Goal: Use online tool/utility: Utilize a website feature to perform a specific function

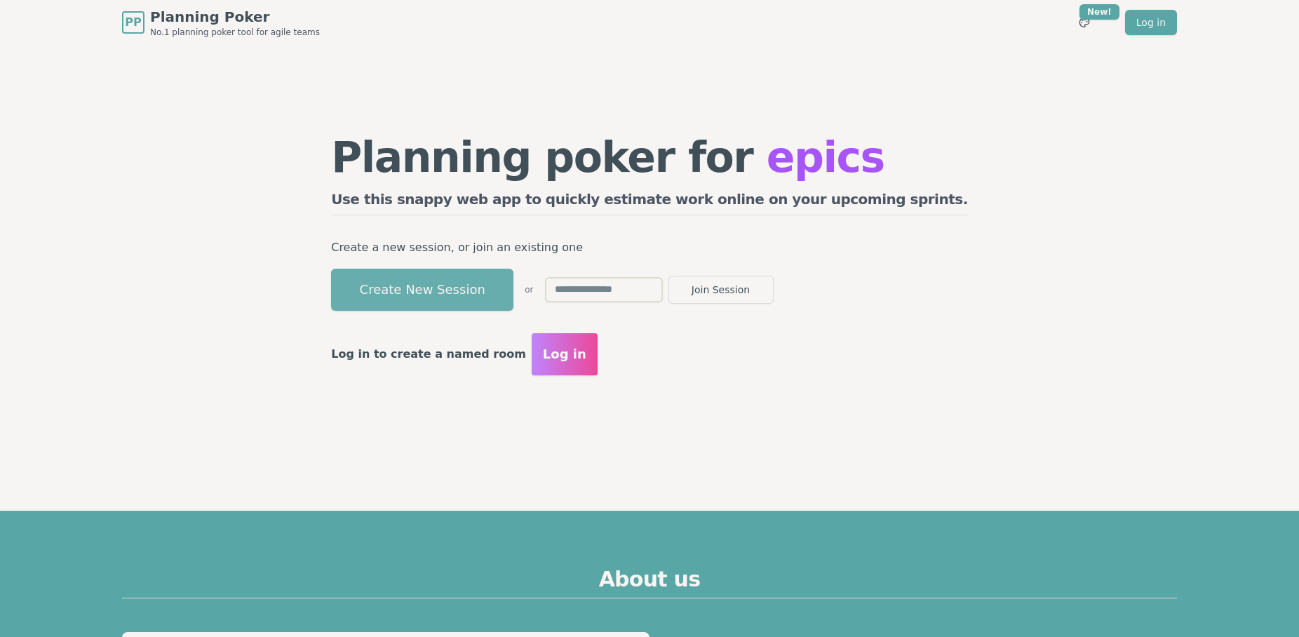
click at [481, 289] on button "Create New Session" at bounding box center [422, 290] width 182 height 42
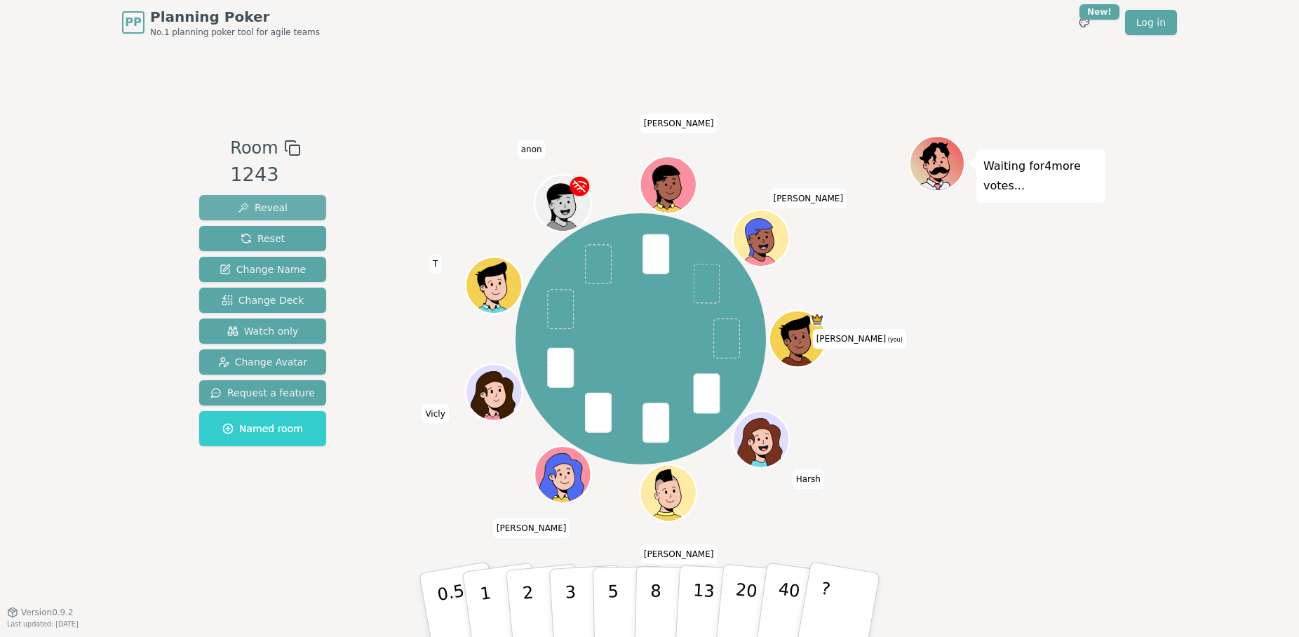
click at [262, 206] on span "Reveal" at bounding box center [263, 208] width 50 height 14
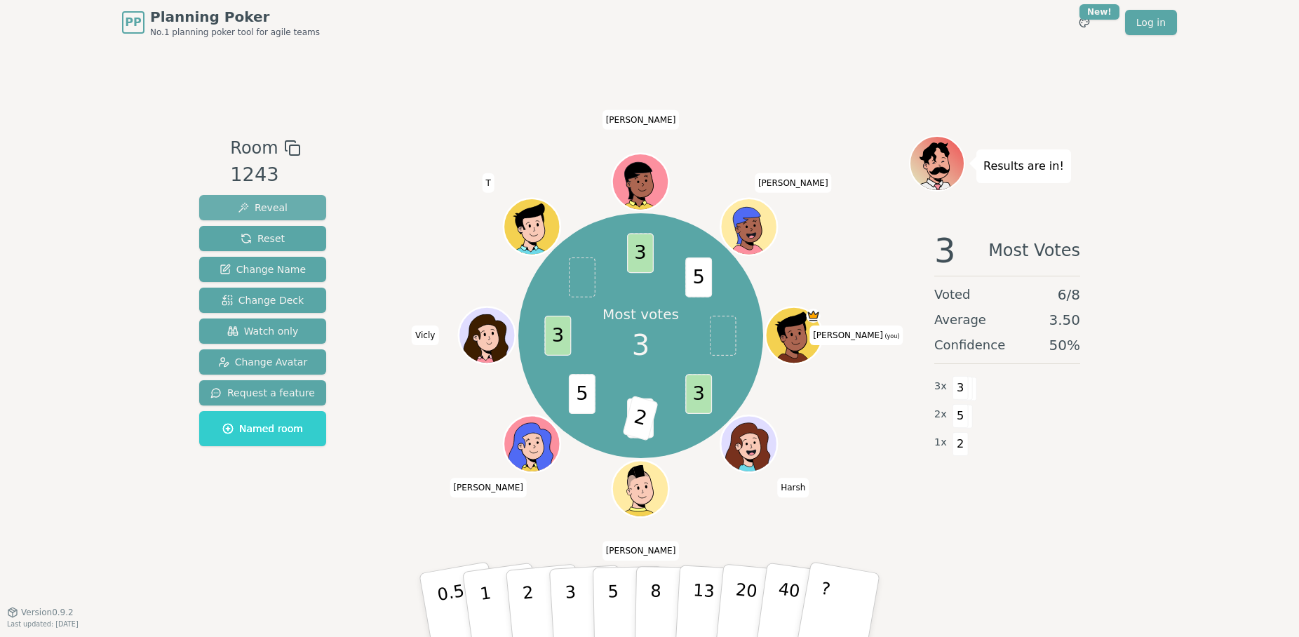
click at [254, 208] on span "Reveal" at bounding box center [263, 208] width 50 height 14
click at [230, 232] on button "Reset" at bounding box center [262, 238] width 127 height 25
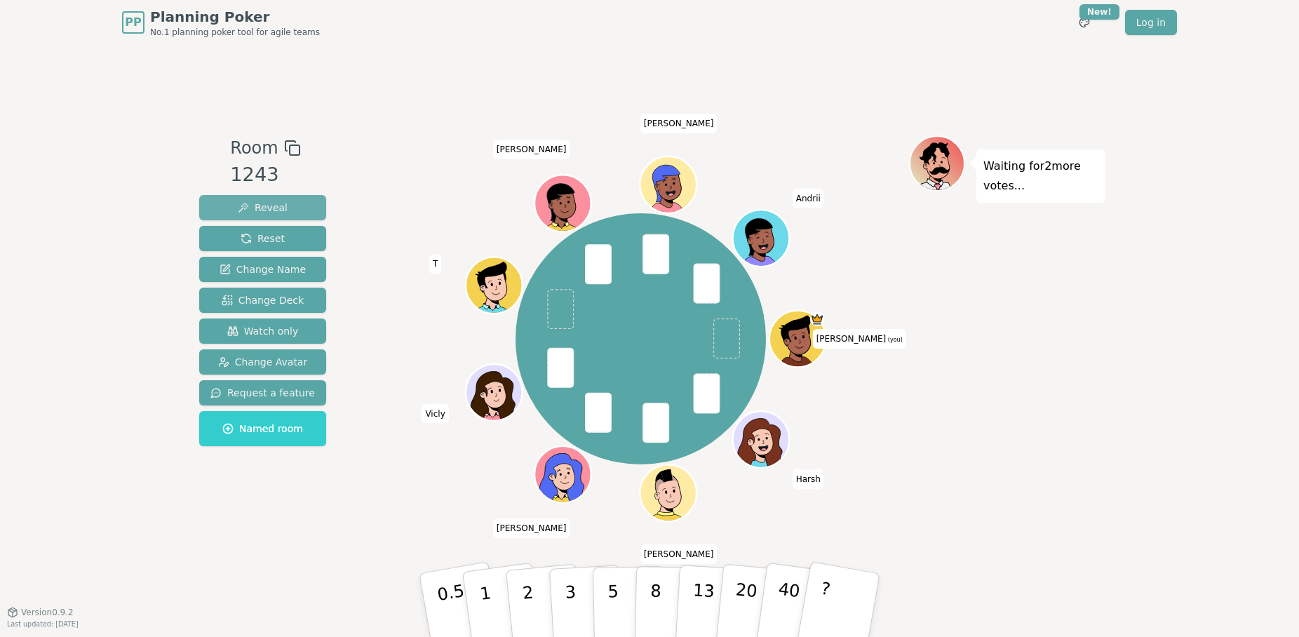
click at [254, 205] on span "Reveal" at bounding box center [263, 208] width 50 height 14
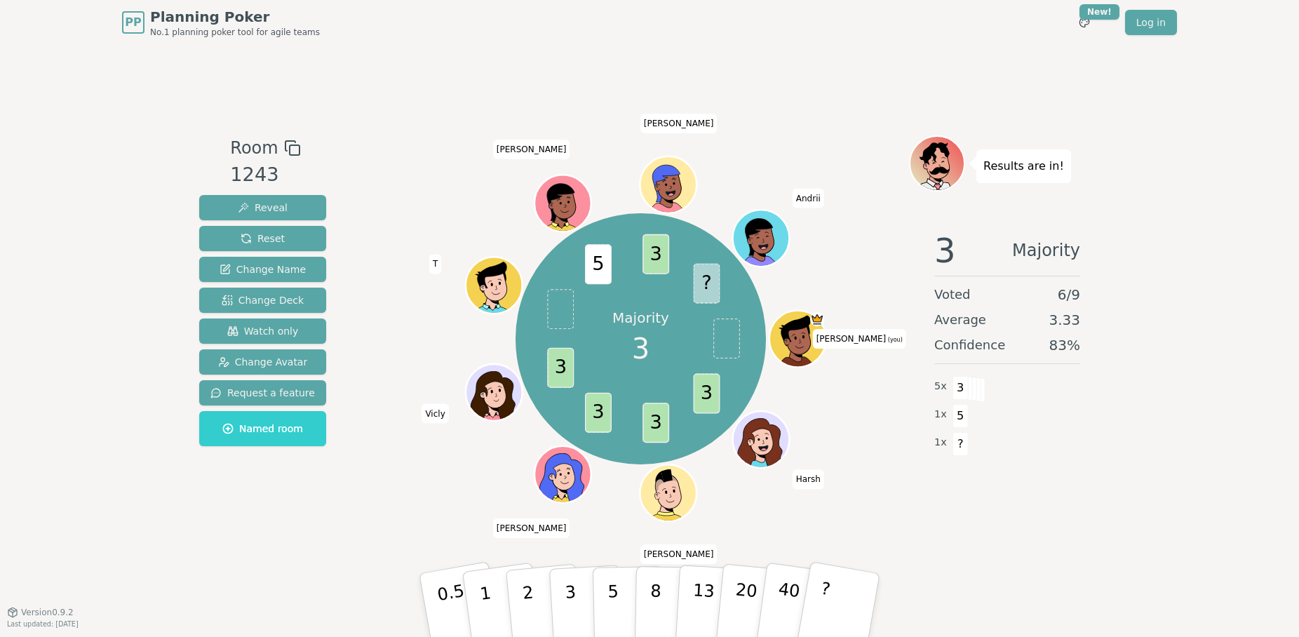
click at [376, 183] on div "Majority 3 3 3 3 3 5 3 ? [PERSON_NAME] (you) [PERSON_NAME] [PERSON_NAME] Vicly …" at bounding box center [640, 339] width 536 height 356
click at [290, 233] on button "Reset" at bounding box center [262, 238] width 127 height 25
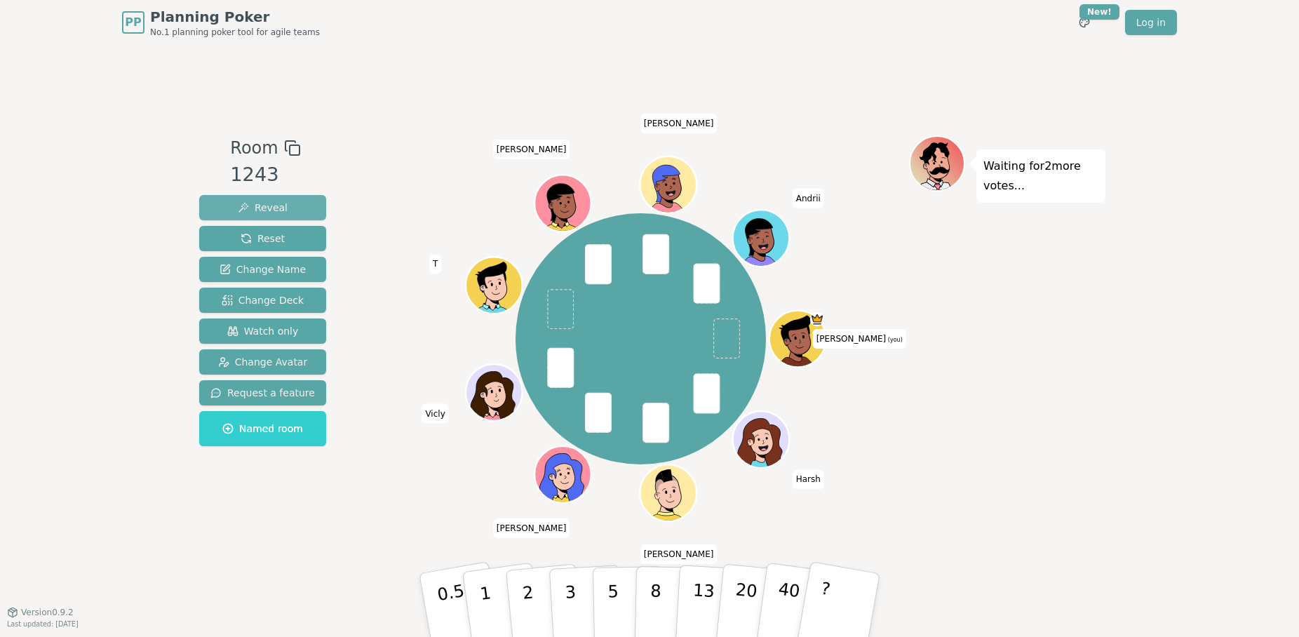
click at [254, 205] on span "Reveal" at bounding box center [263, 208] width 50 height 14
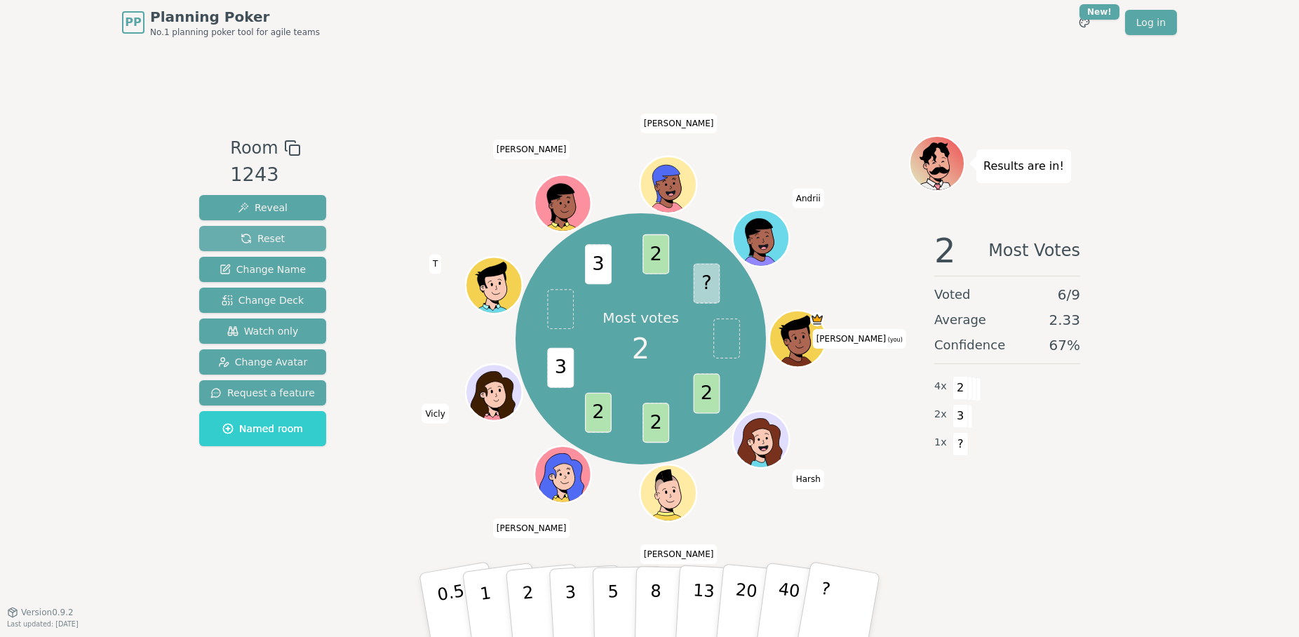
click at [262, 236] on span "Reset" at bounding box center [263, 238] width 44 height 14
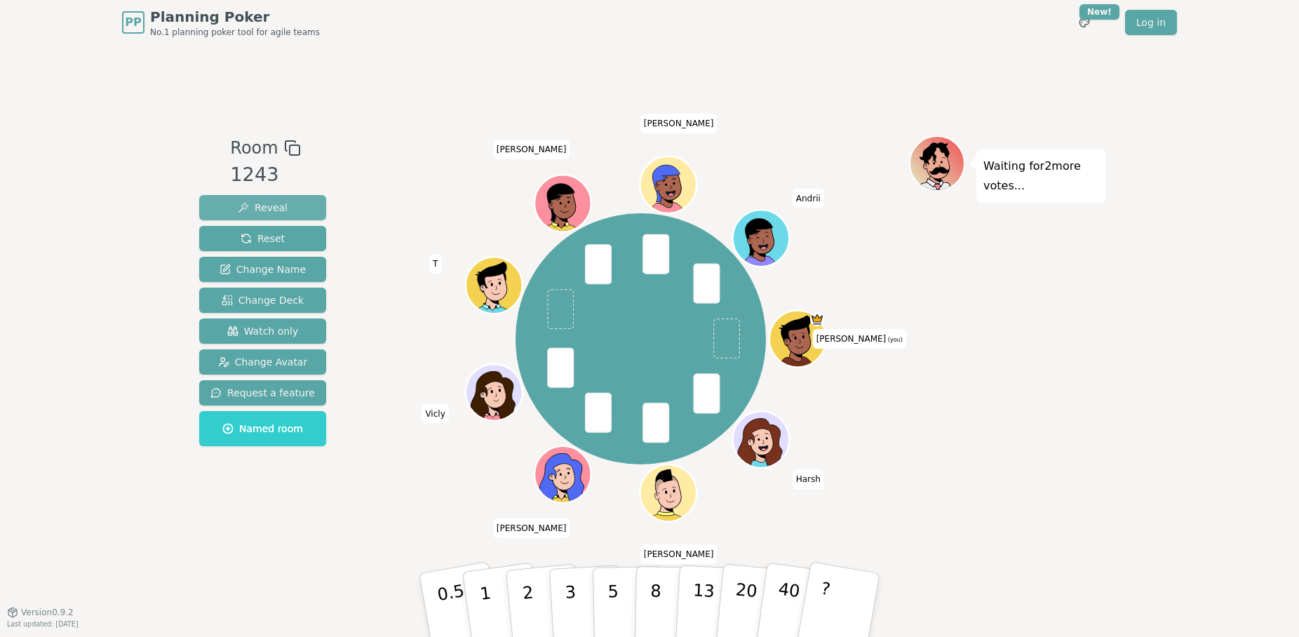
click at [269, 201] on span "Reveal" at bounding box center [263, 208] width 50 height 14
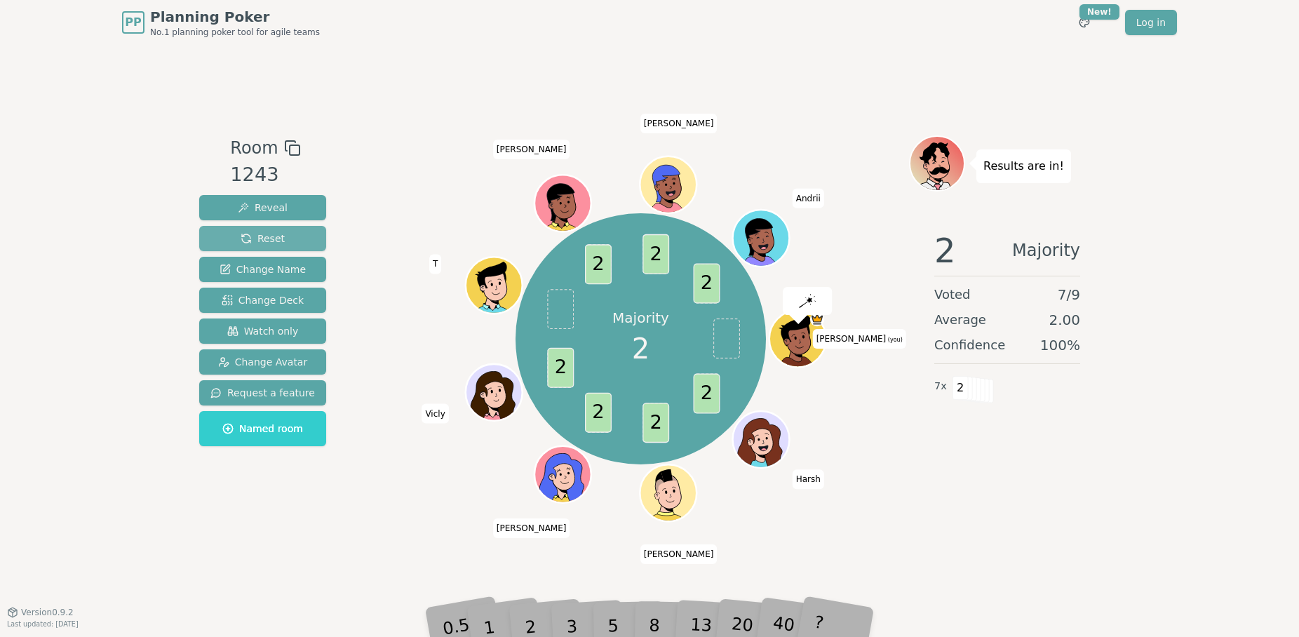
click at [269, 236] on span "Reset" at bounding box center [263, 238] width 44 height 14
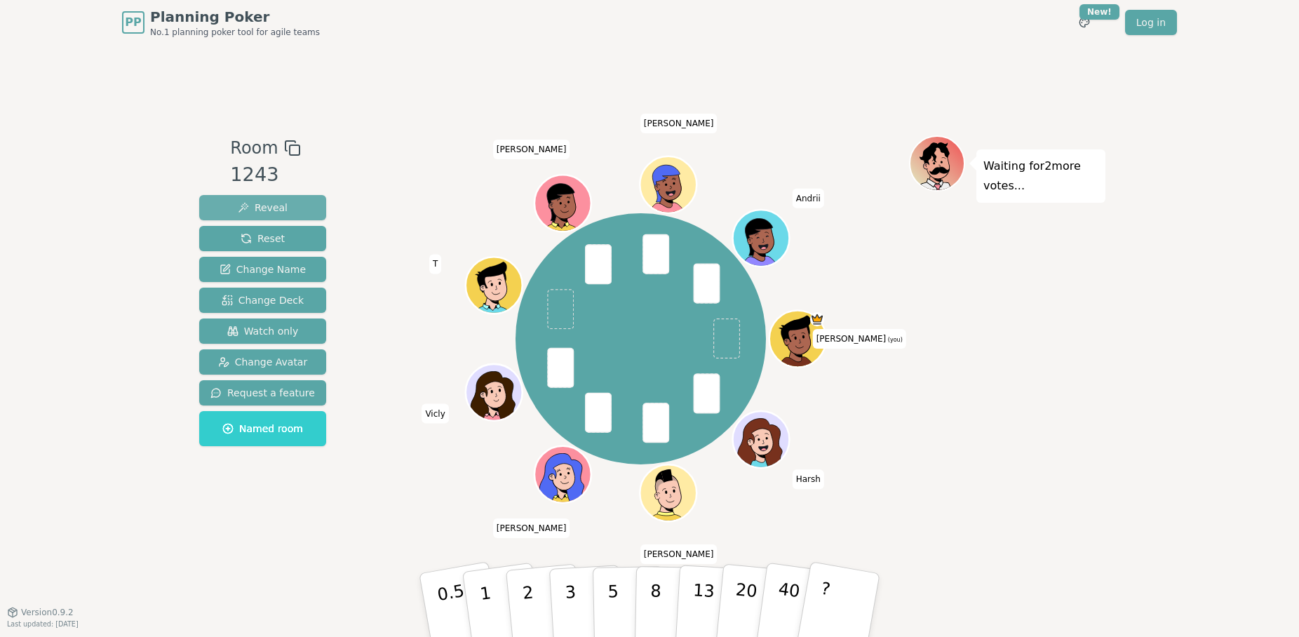
click at [270, 201] on span "Reveal" at bounding box center [263, 208] width 50 height 14
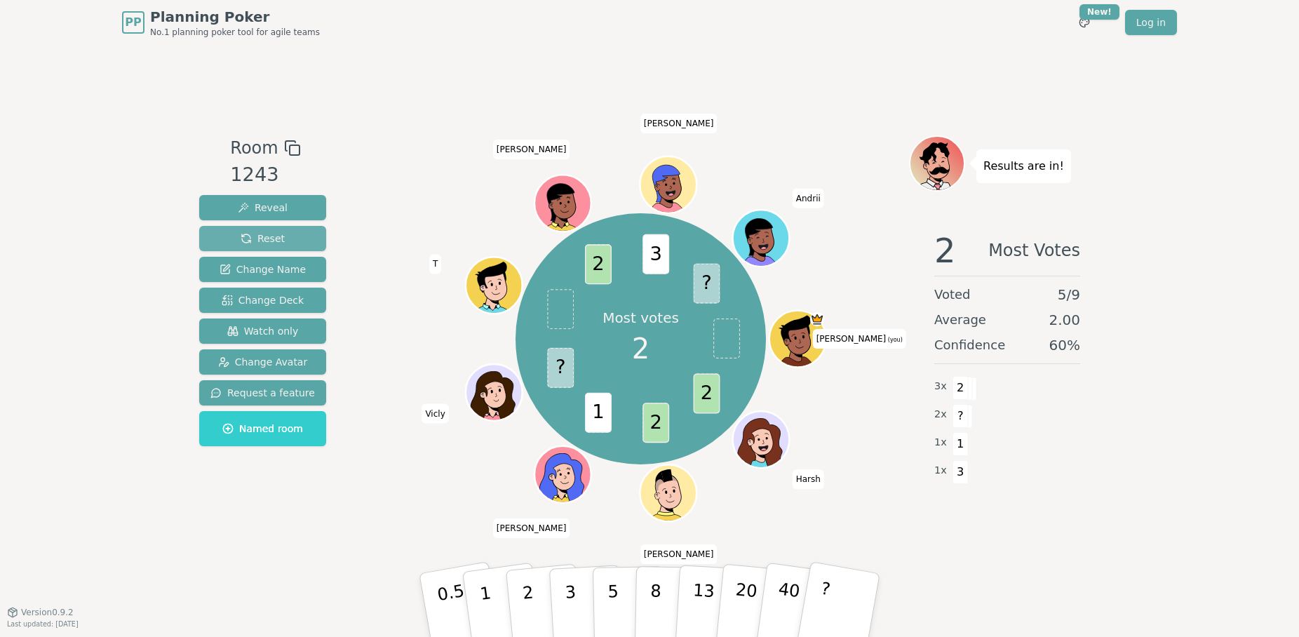
click at [253, 238] on span "Reset" at bounding box center [263, 238] width 44 height 14
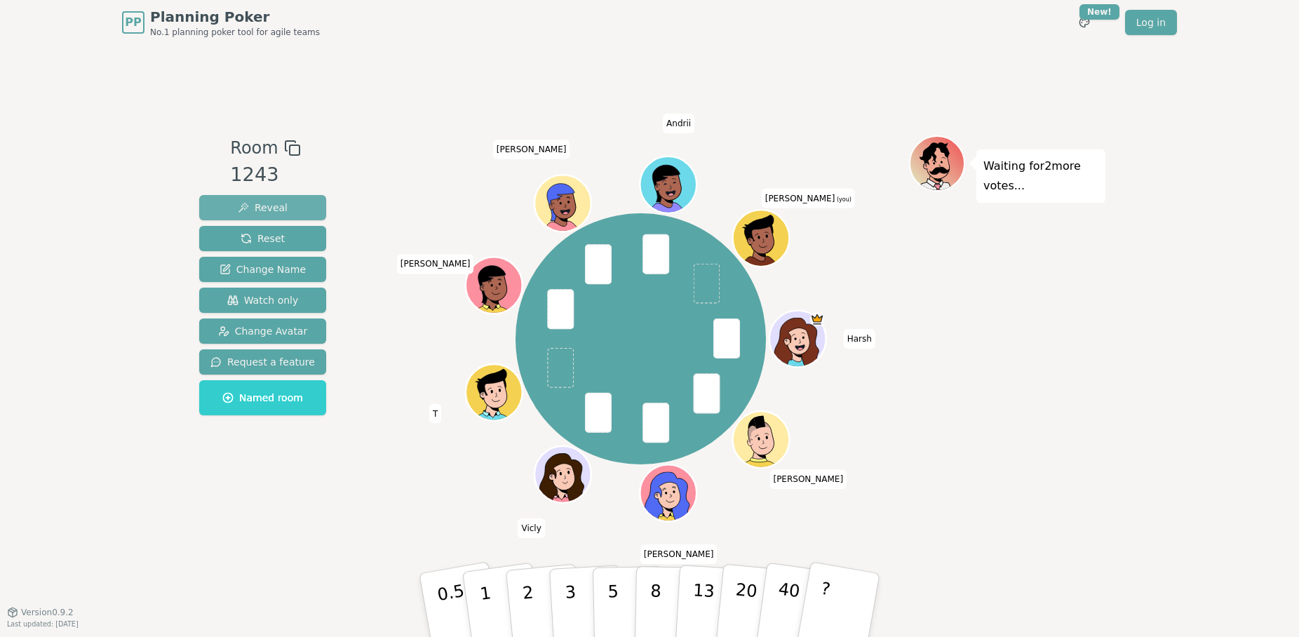
click at [269, 207] on span "Reveal" at bounding box center [263, 208] width 50 height 14
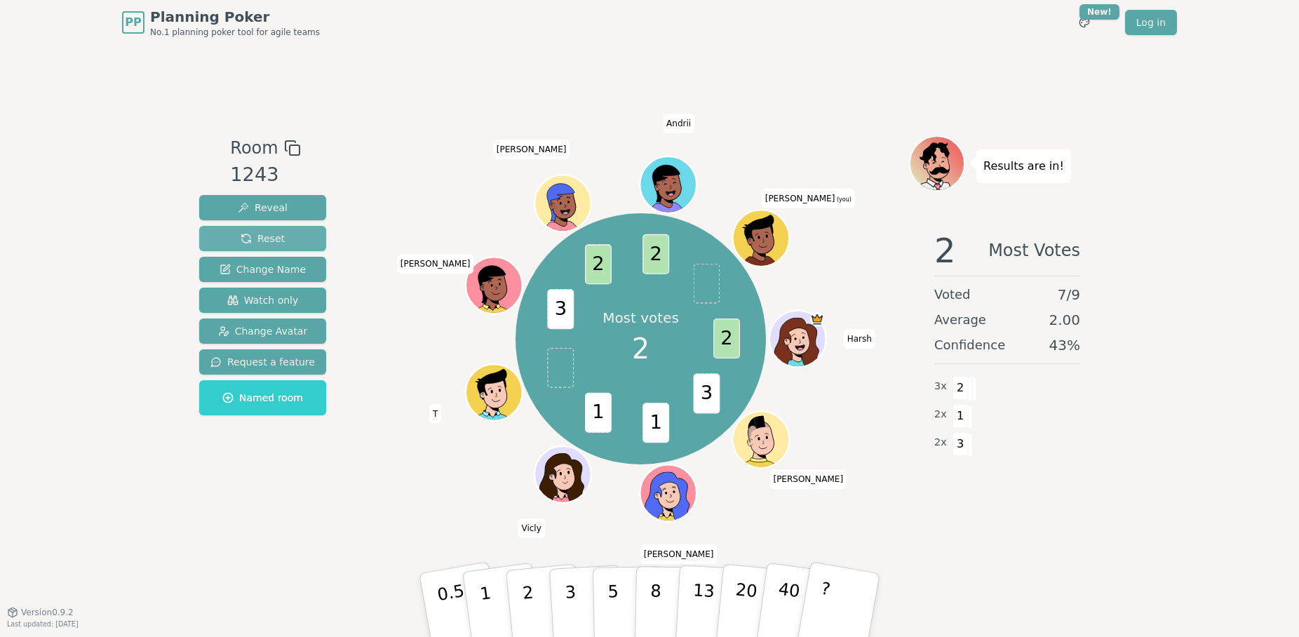
click at [262, 234] on span "Reset" at bounding box center [263, 238] width 44 height 14
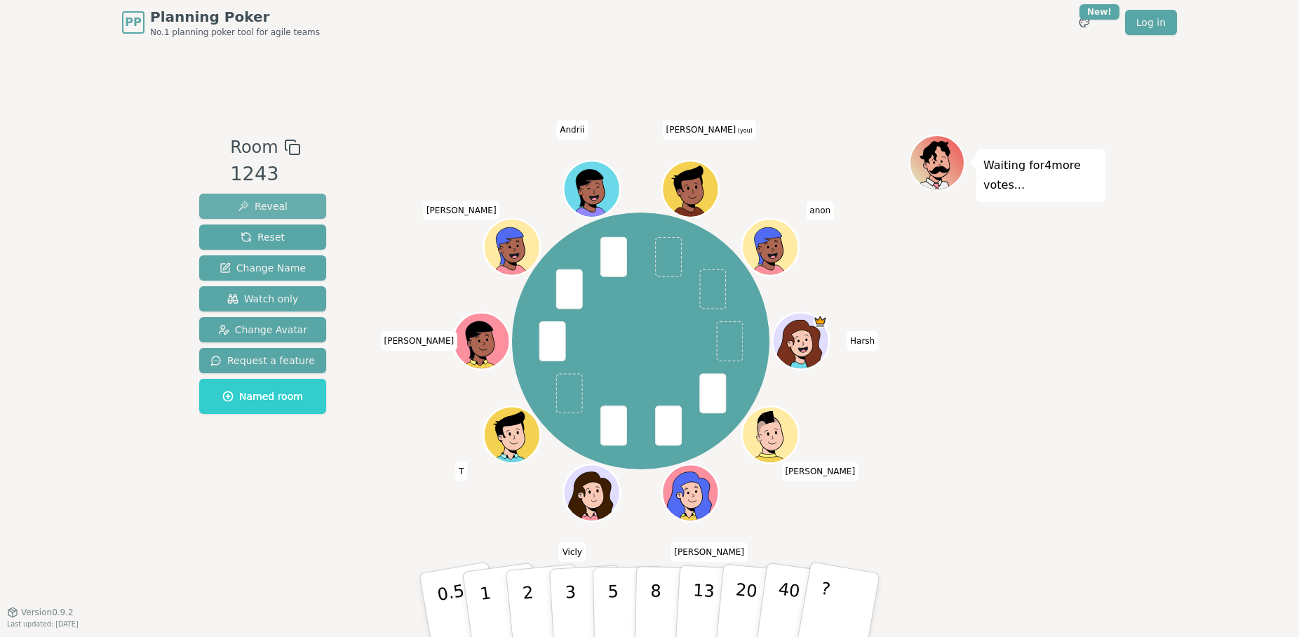
click at [256, 204] on span "Reveal" at bounding box center [263, 206] width 50 height 14
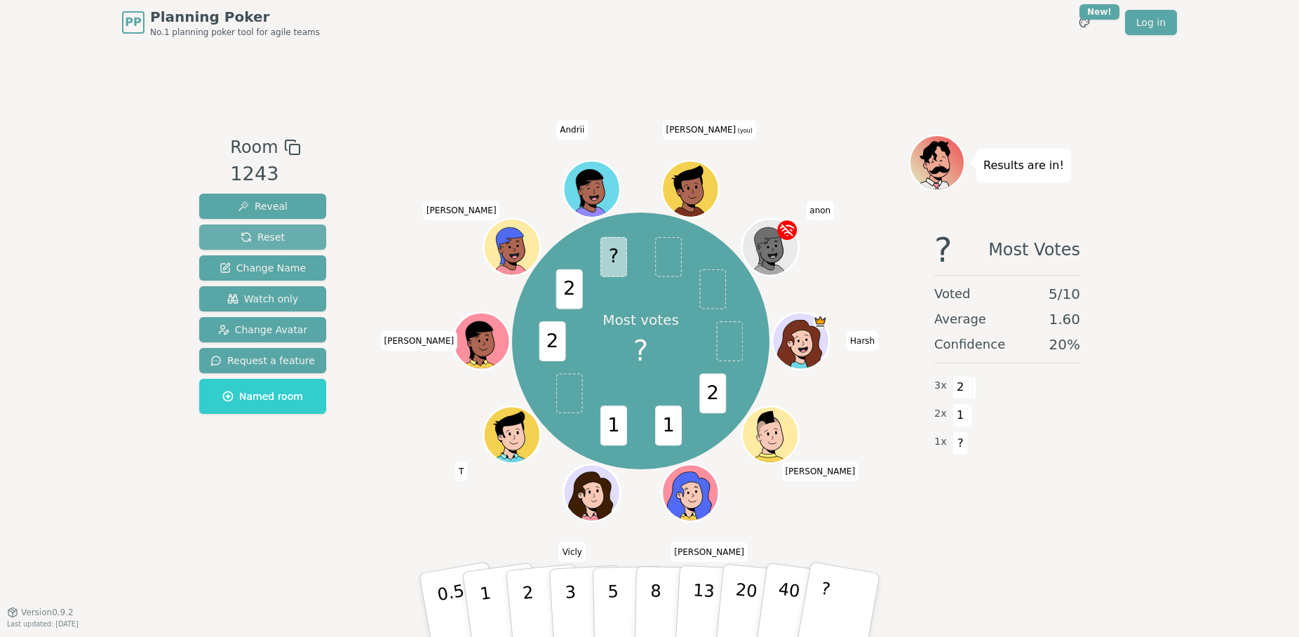
click at [280, 230] on span "Reset" at bounding box center [263, 237] width 44 height 14
